Goal: Transaction & Acquisition: Purchase product/service

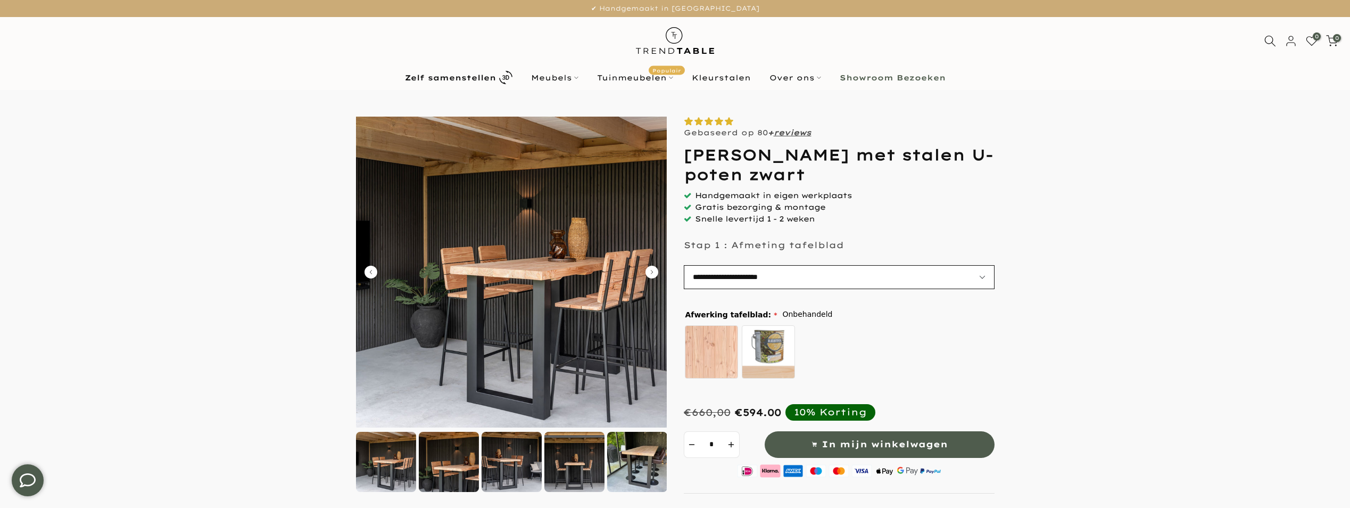
click at [984, 275] on select "**********" at bounding box center [839, 277] width 311 height 24
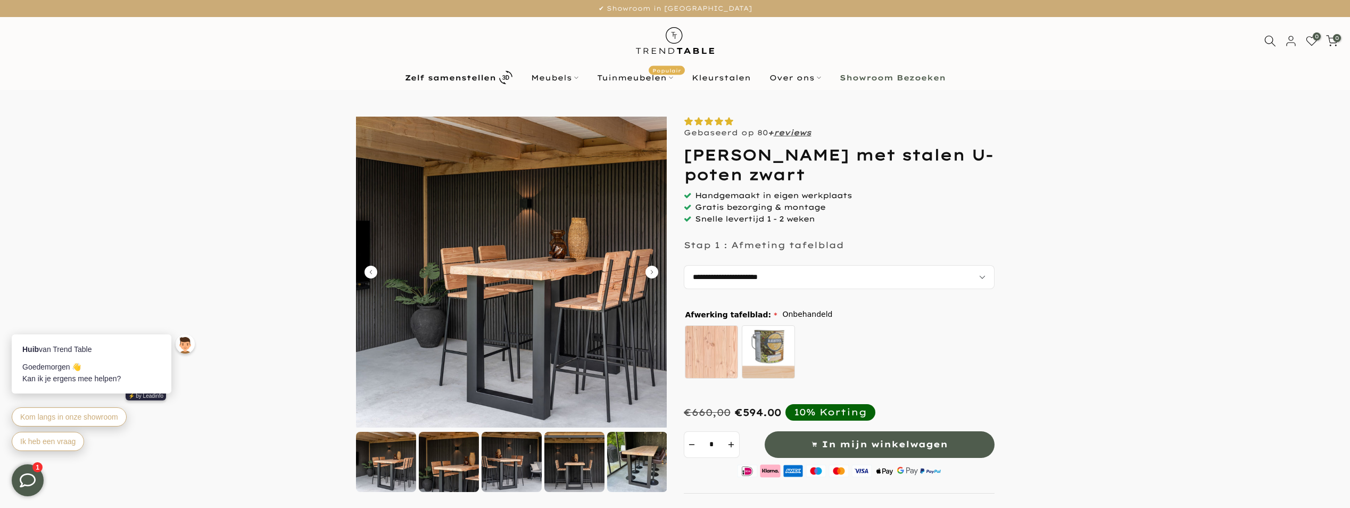
click at [537, 283] on img at bounding box center [511, 272] width 311 height 311
click at [648, 271] on icon "Carousel Next Arrow" at bounding box center [652, 272] width 13 height 13
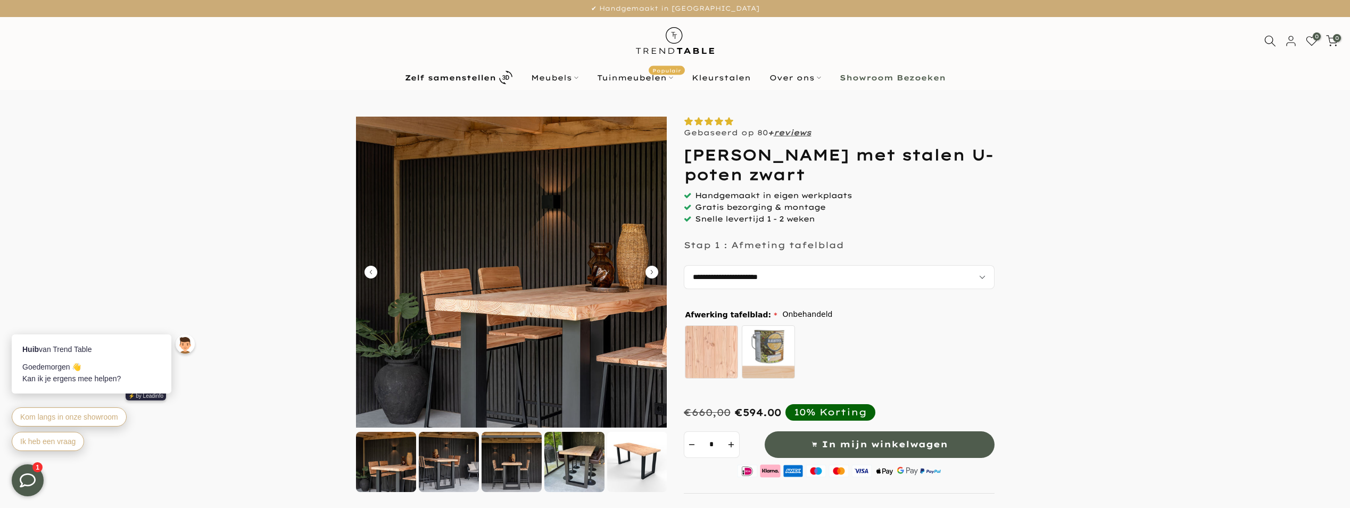
click at [653, 270] on icon "Carousel Next Arrow" at bounding box center [652, 272] width 13 height 13
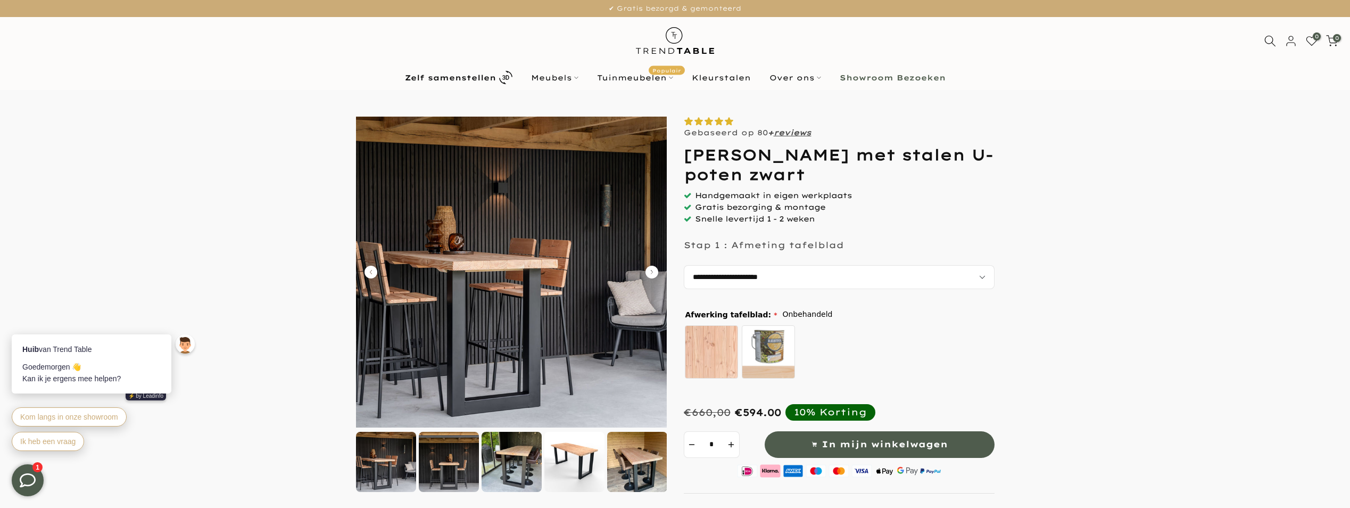
click at [653, 270] on icon "Carousel Next Arrow" at bounding box center [652, 272] width 13 height 13
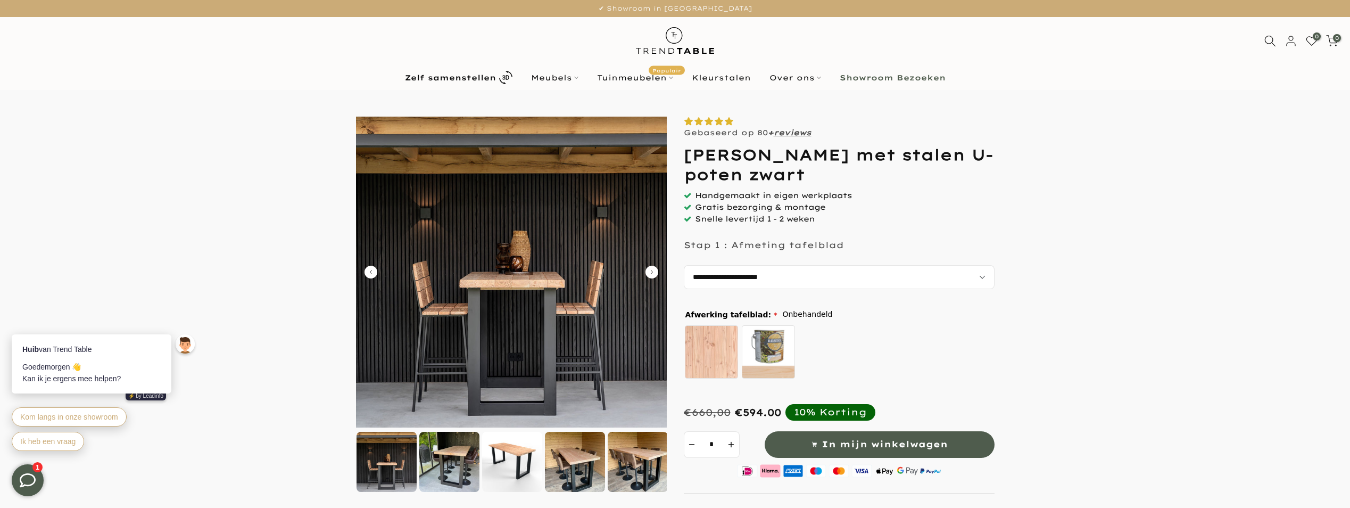
click at [653, 270] on icon "Carousel Next Arrow" at bounding box center [652, 272] width 13 height 13
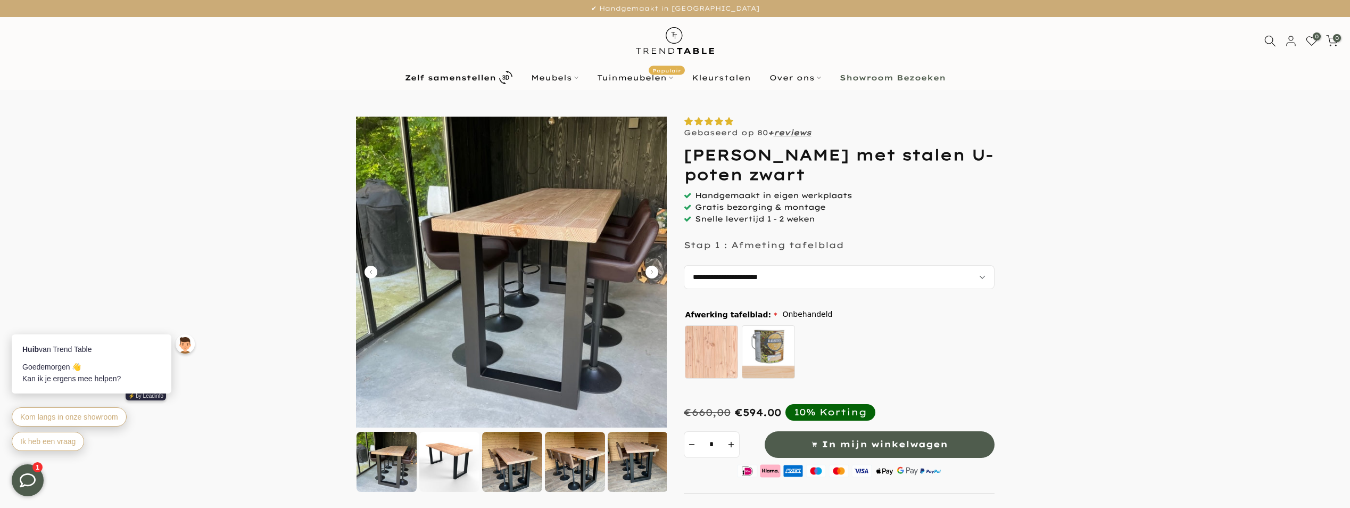
click at [653, 270] on icon "Carousel Next Arrow" at bounding box center [652, 272] width 13 height 13
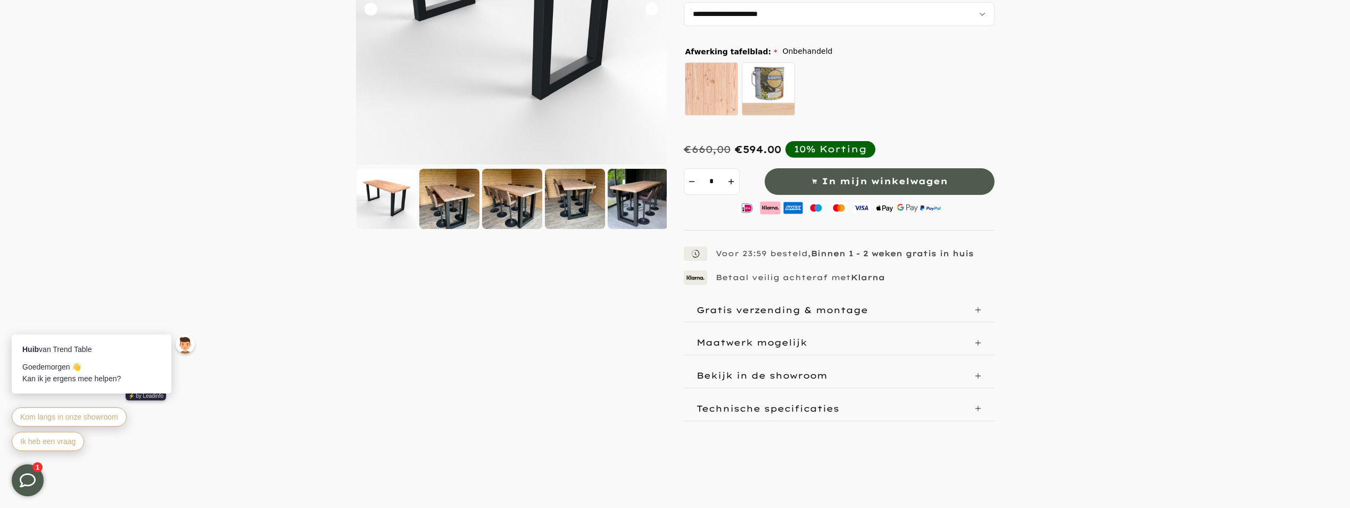
scroll to position [266, 0]
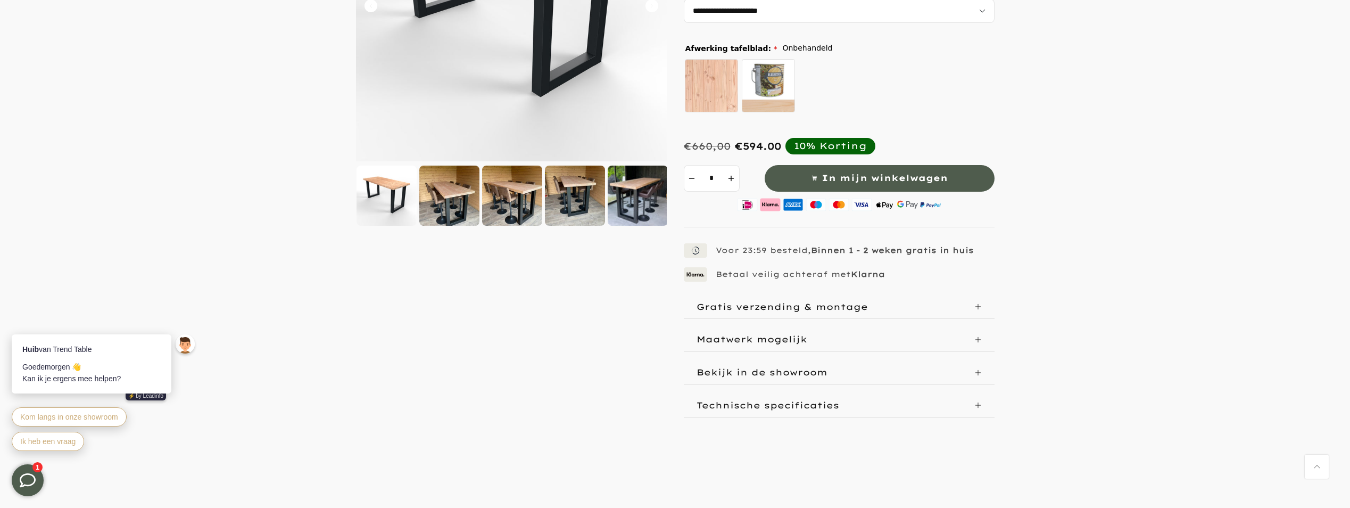
click at [977, 339] on icon at bounding box center [978, 339] width 6 height 6
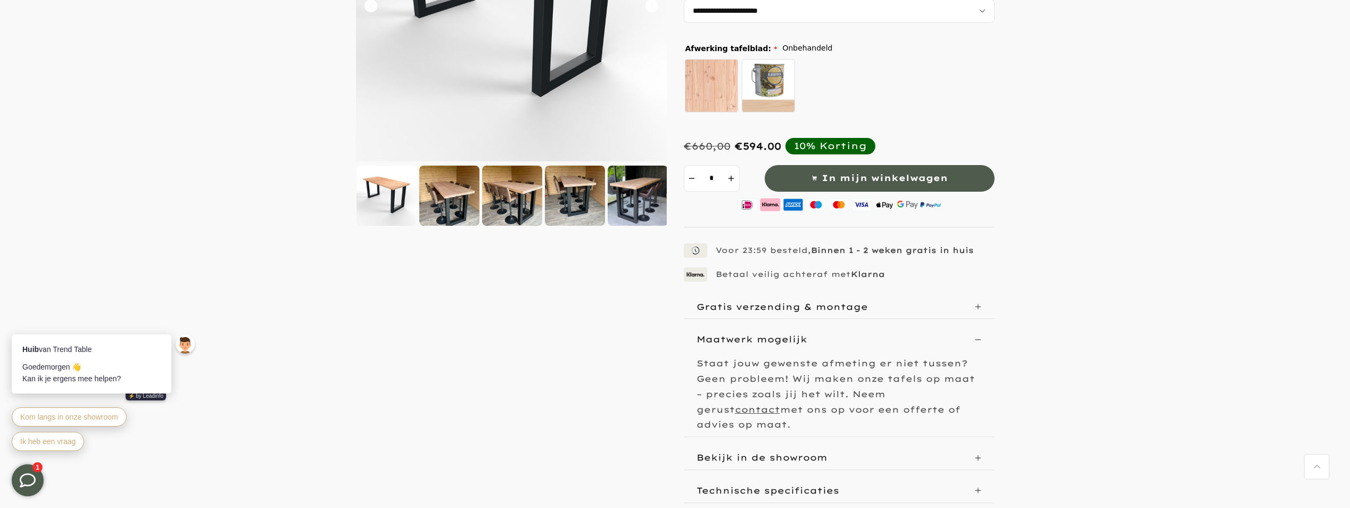
click at [456, 193] on div at bounding box center [449, 196] width 60 height 60
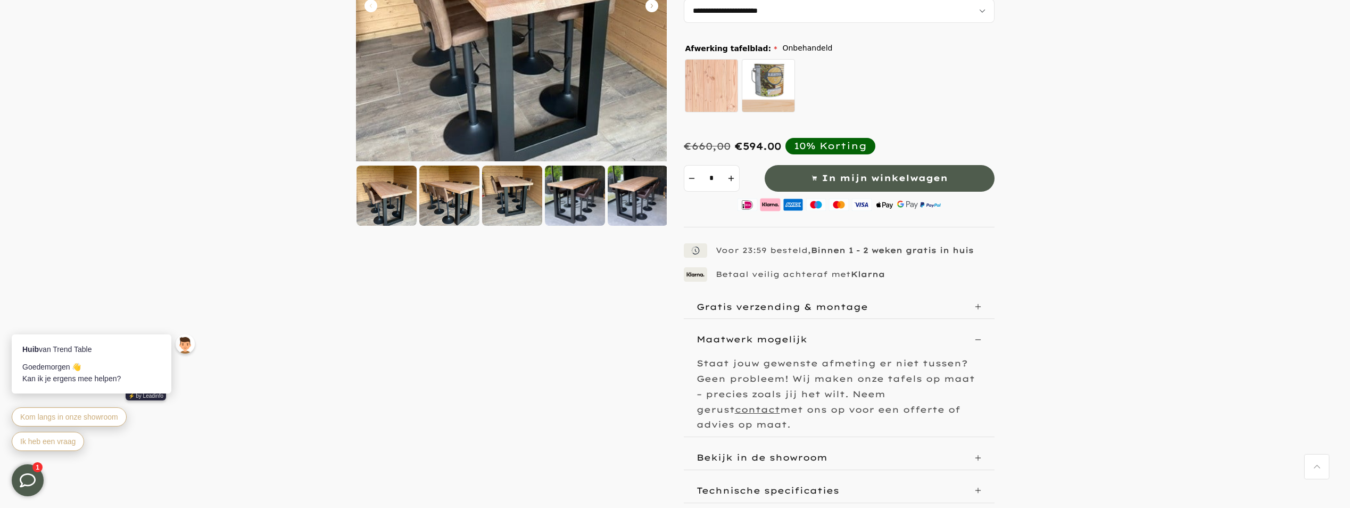
click at [517, 189] on div at bounding box center [512, 196] width 60 height 60
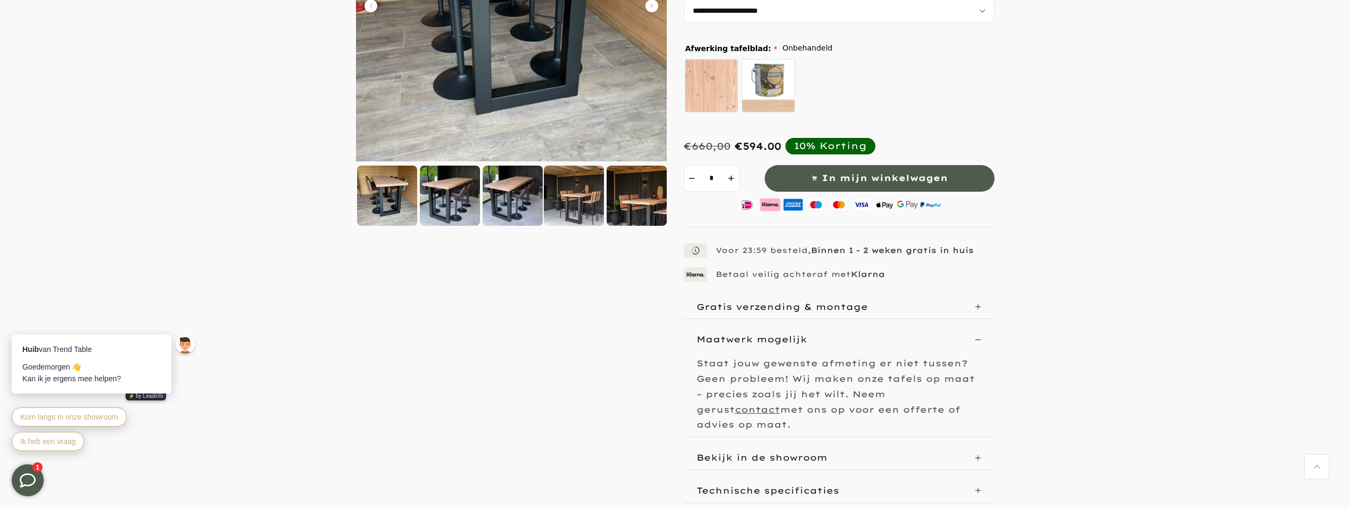
scroll to position [0, 0]
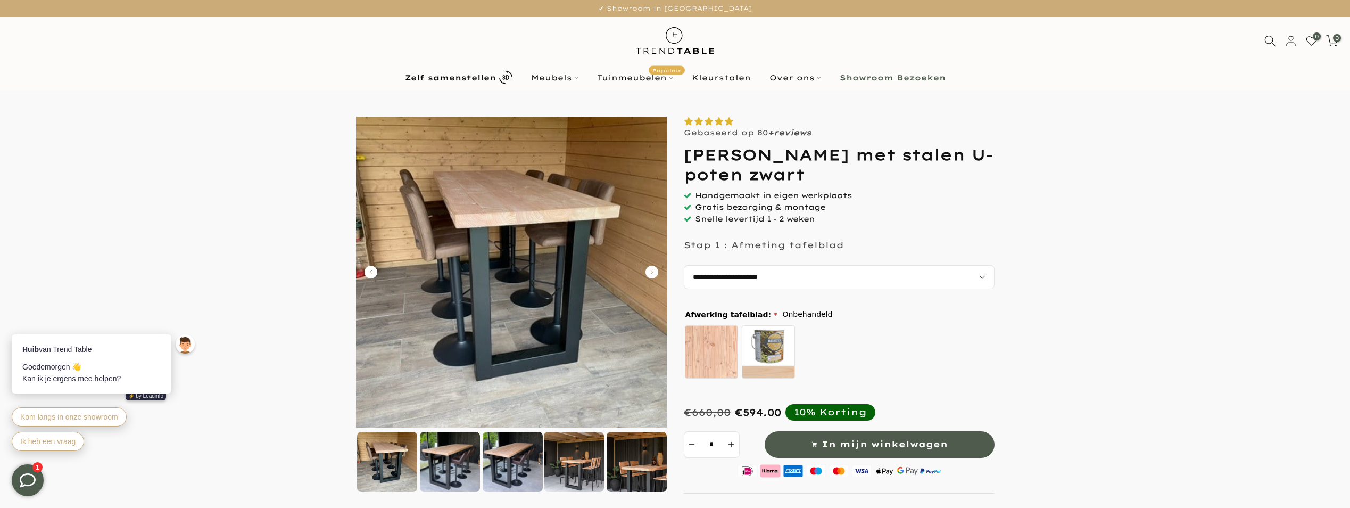
click at [650, 275] on icon "Carousel Next Arrow" at bounding box center [652, 272] width 13 height 13
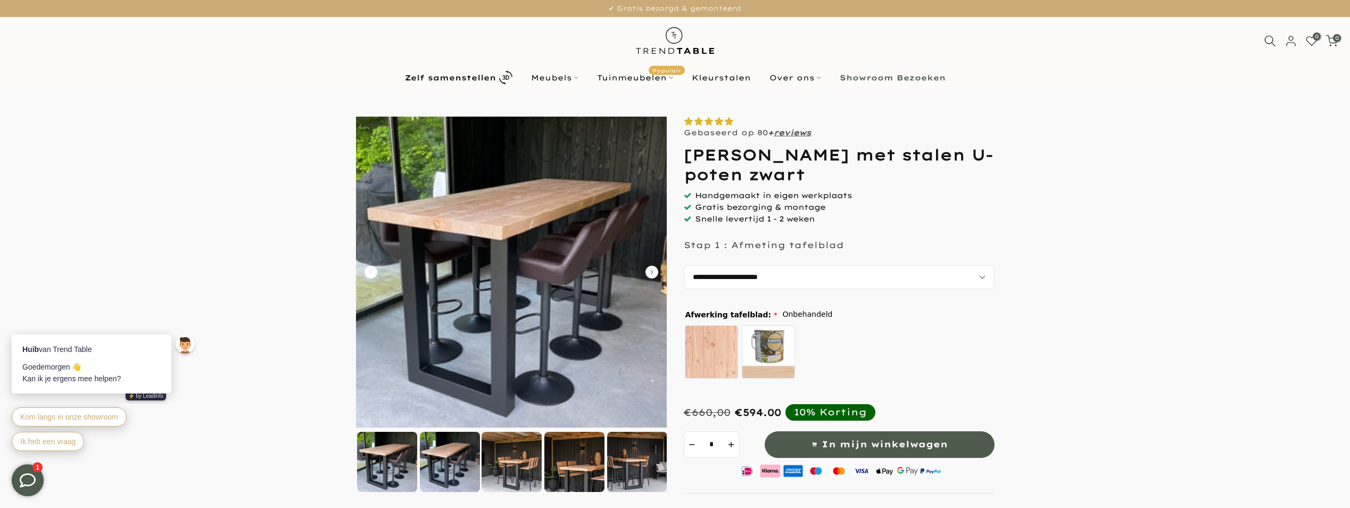
click at [650, 275] on icon "Carousel Next Arrow" at bounding box center [652, 272] width 13 height 13
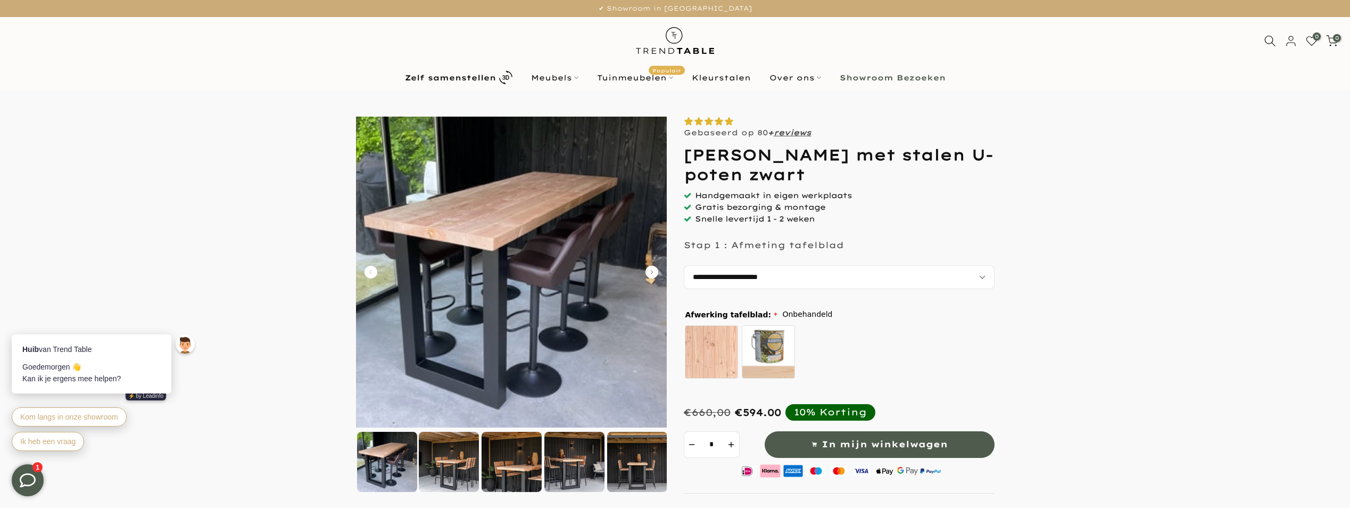
drag, startPoint x: 380, startPoint y: 267, endPoint x: 375, endPoint y: 270, distance: 6.1
click at [378, 268] on img at bounding box center [511, 272] width 311 height 311
click at [374, 271] on icon "Carousel Back Arrow" at bounding box center [371, 272] width 13 height 13
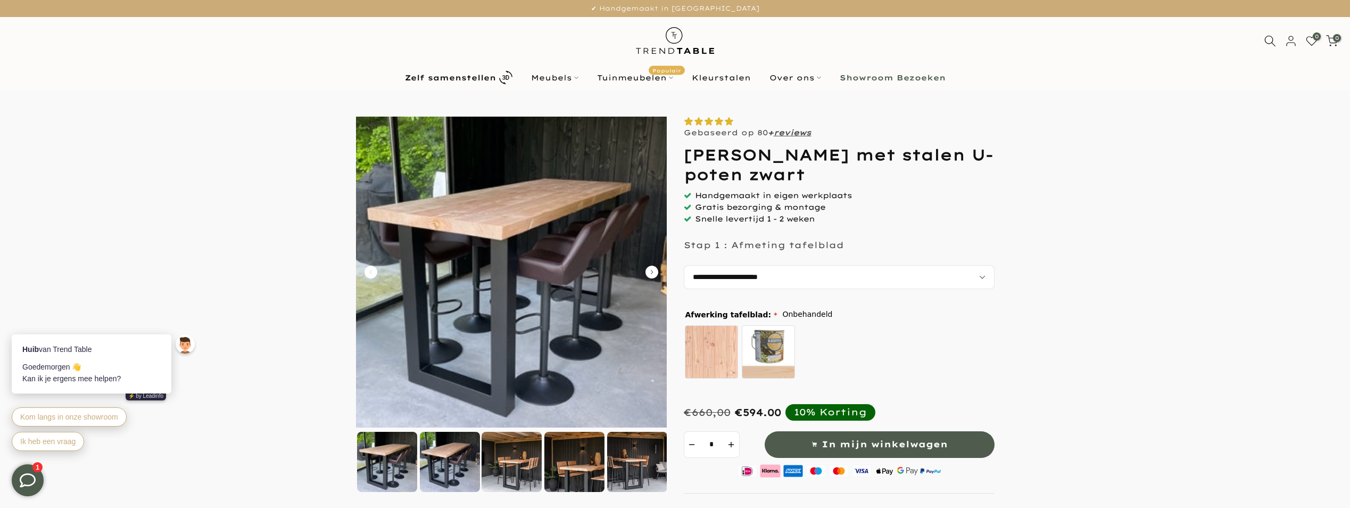
click at [374, 271] on icon "Carousel Back Arrow" at bounding box center [371, 272] width 13 height 13
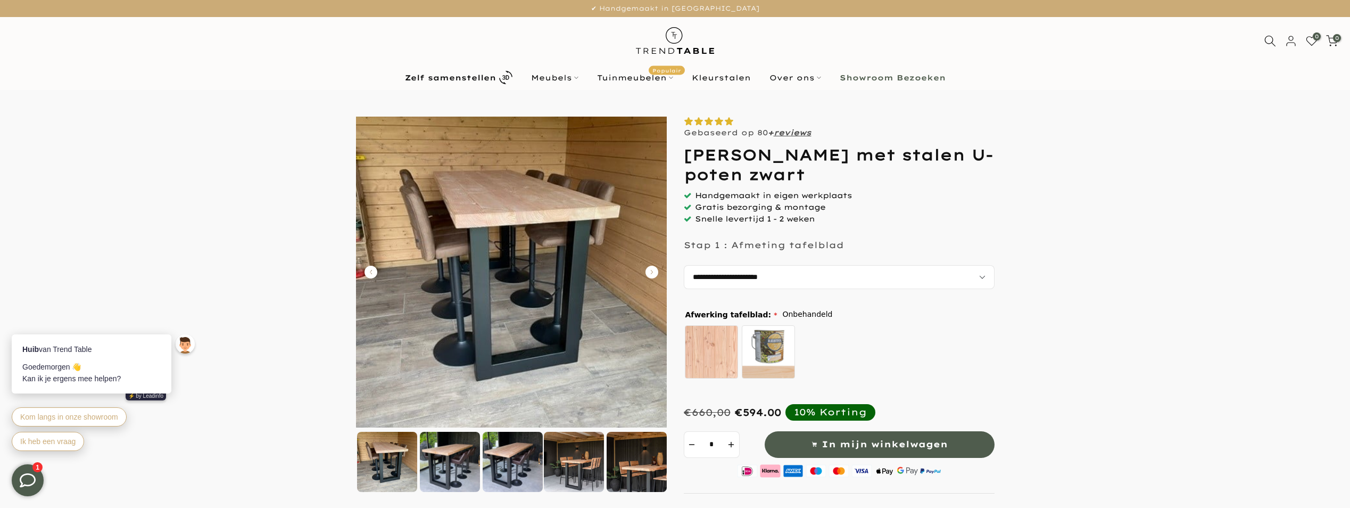
click at [374, 271] on icon "Carousel Back Arrow" at bounding box center [371, 272] width 13 height 13
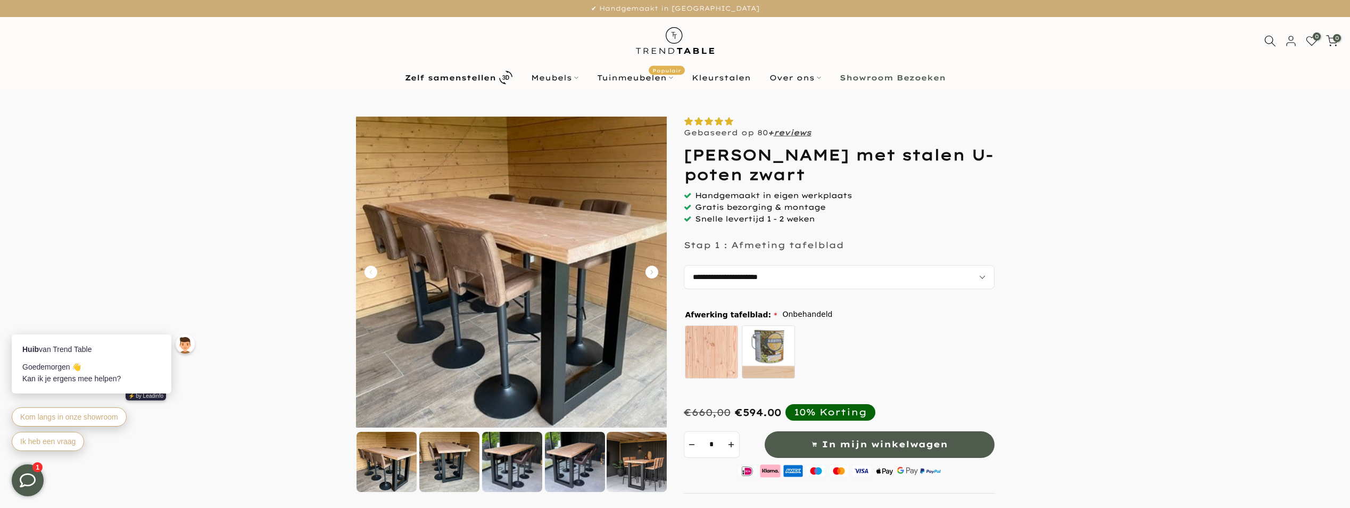
click at [374, 271] on icon "Carousel Back Arrow" at bounding box center [371, 272] width 13 height 13
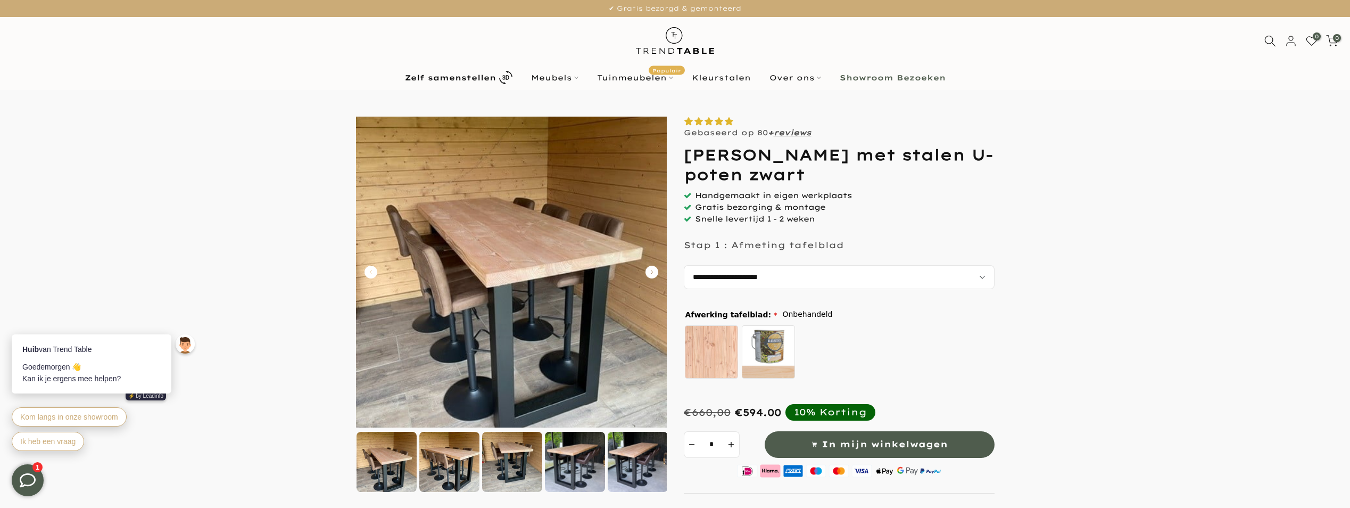
click at [374, 271] on icon "Carousel Back Arrow" at bounding box center [371, 272] width 13 height 13
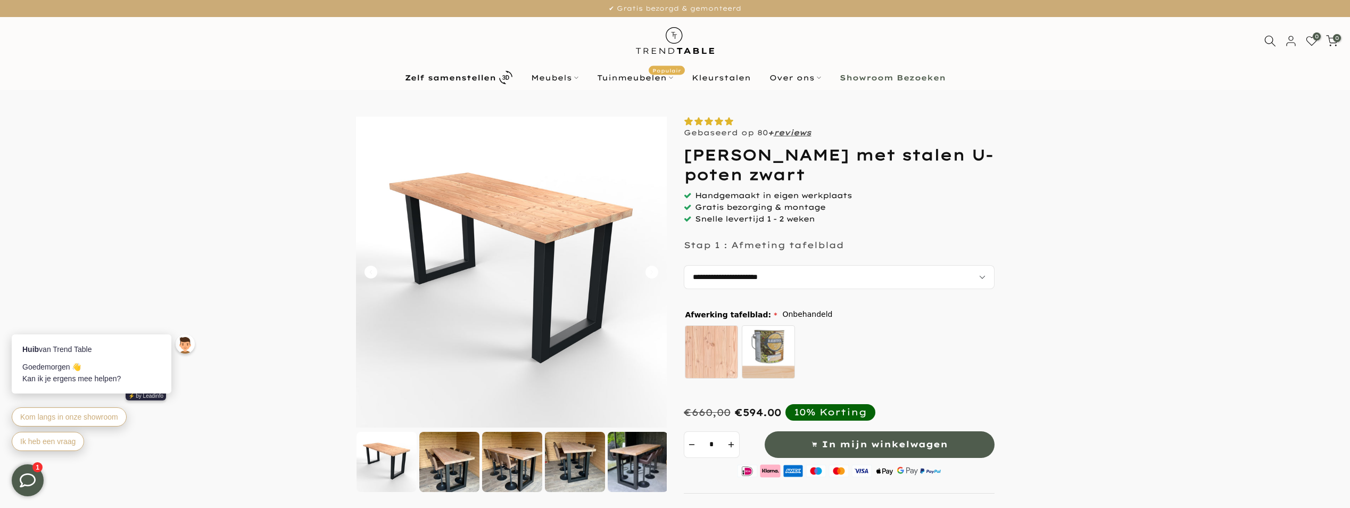
click at [374, 271] on icon "Carousel Back Arrow" at bounding box center [371, 272] width 13 height 13
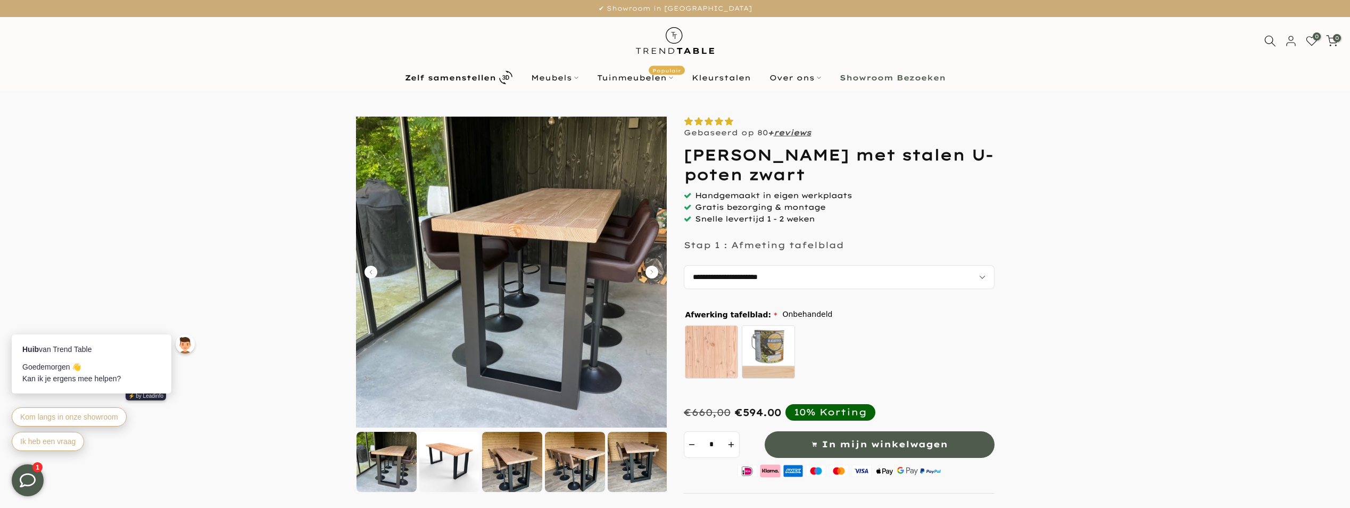
click at [374, 271] on icon "Carousel Back Arrow" at bounding box center [371, 272] width 13 height 13
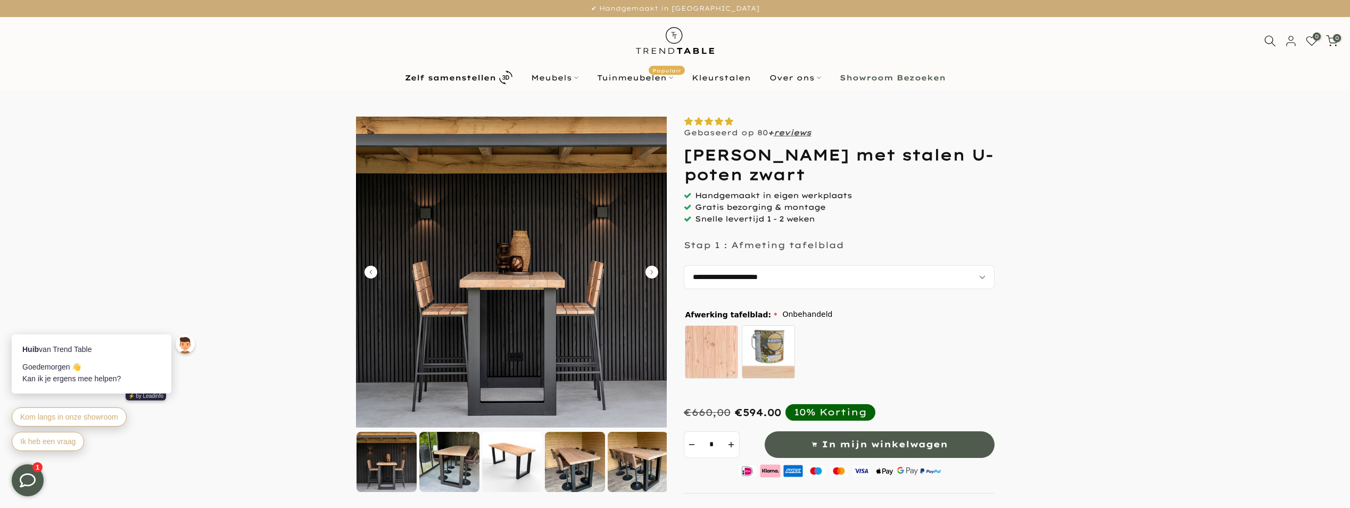
click at [374, 271] on icon "Carousel Back Arrow" at bounding box center [371, 272] width 13 height 13
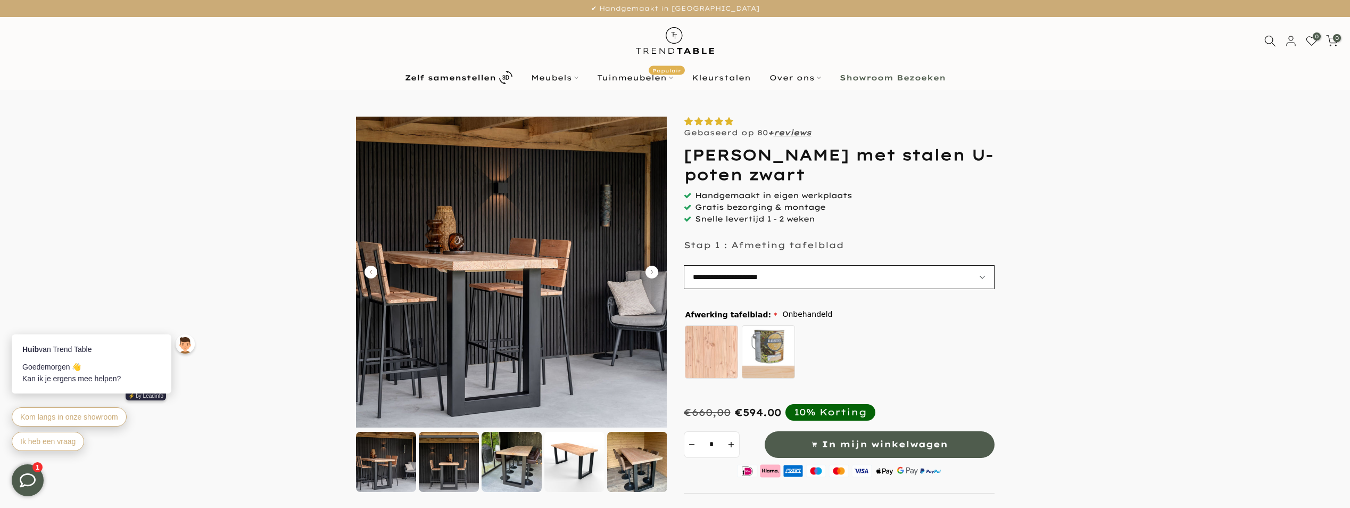
click at [984, 277] on select "**********" at bounding box center [839, 277] width 311 height 24
click at [1144, 275] on form at bounding box center [675, 443] width 1329 height 652
